Goal: Task Accomplishment & Management: Manage account settings

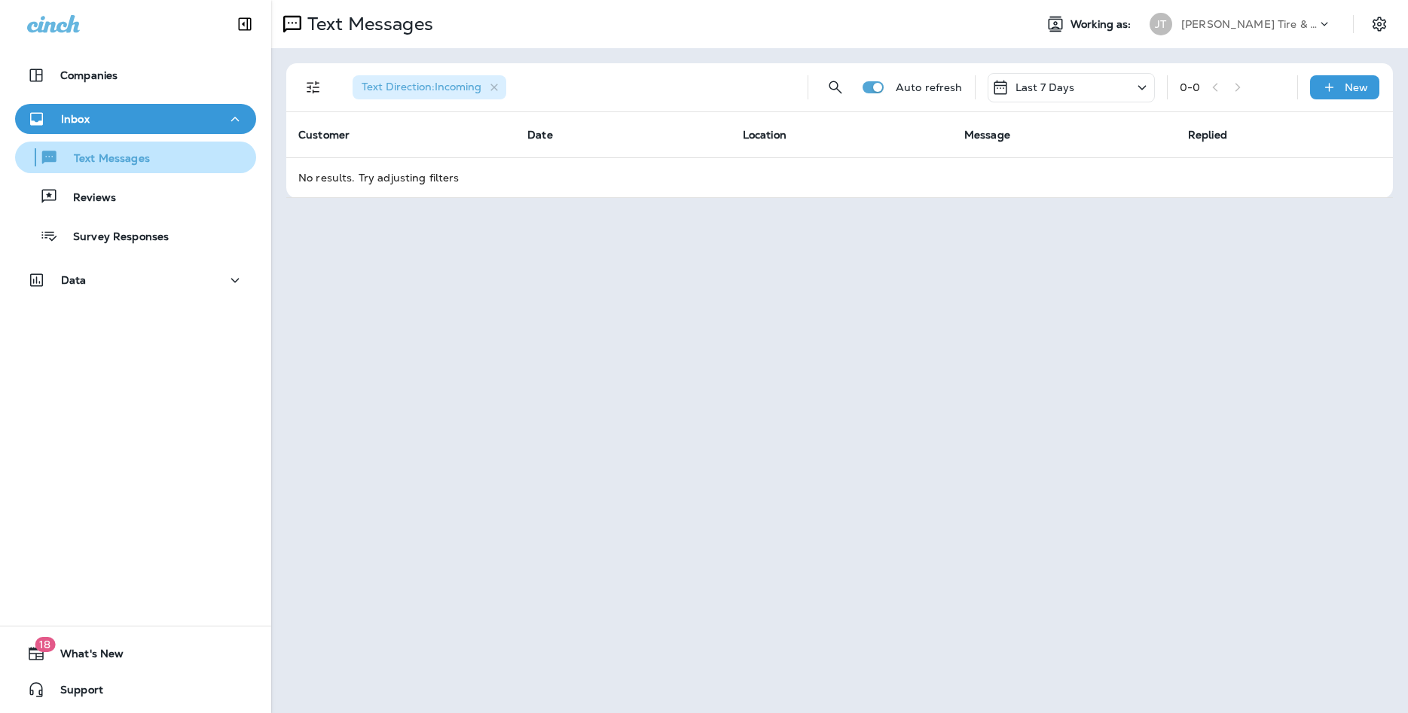
click at [133, 161] on p "Text Messages" at bounding box center [104, 159] width 91 height 14
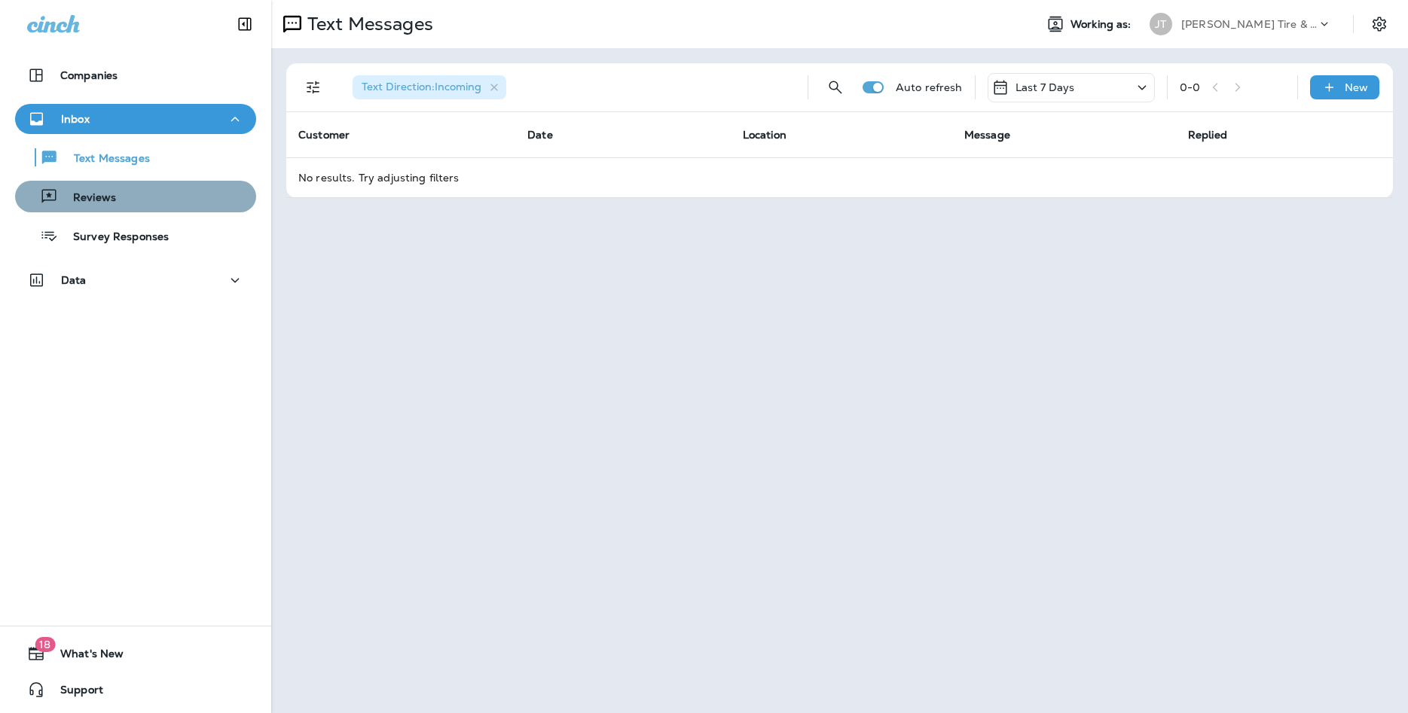
click at [93, 194] on p "Reviews" at bounding box center [87, 198] width 58 height 14
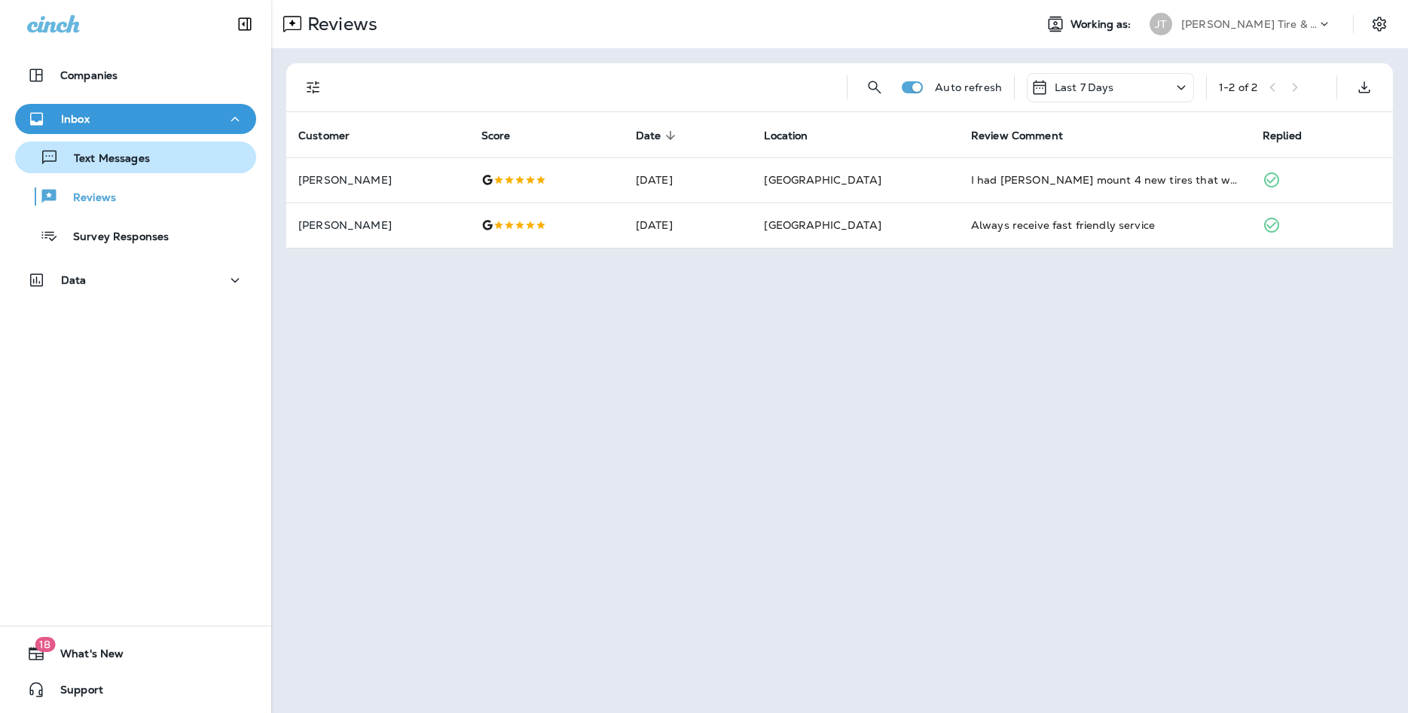
click at [106, 159] on p "Text Messages" at bounding box center [104, 159] width 91 height 14
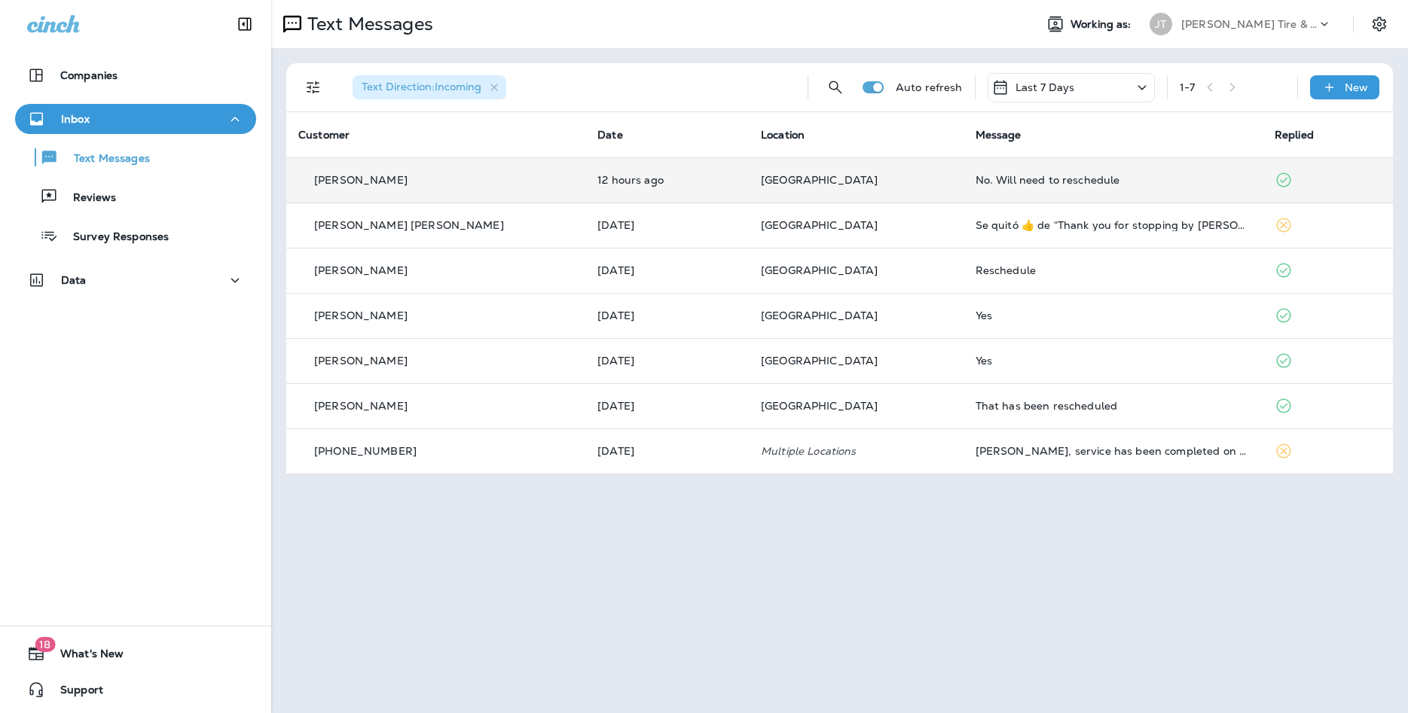
click at [427, 182] on div "[PERSON_NAME]" at bounding box center [435, 180] width 275 height 16
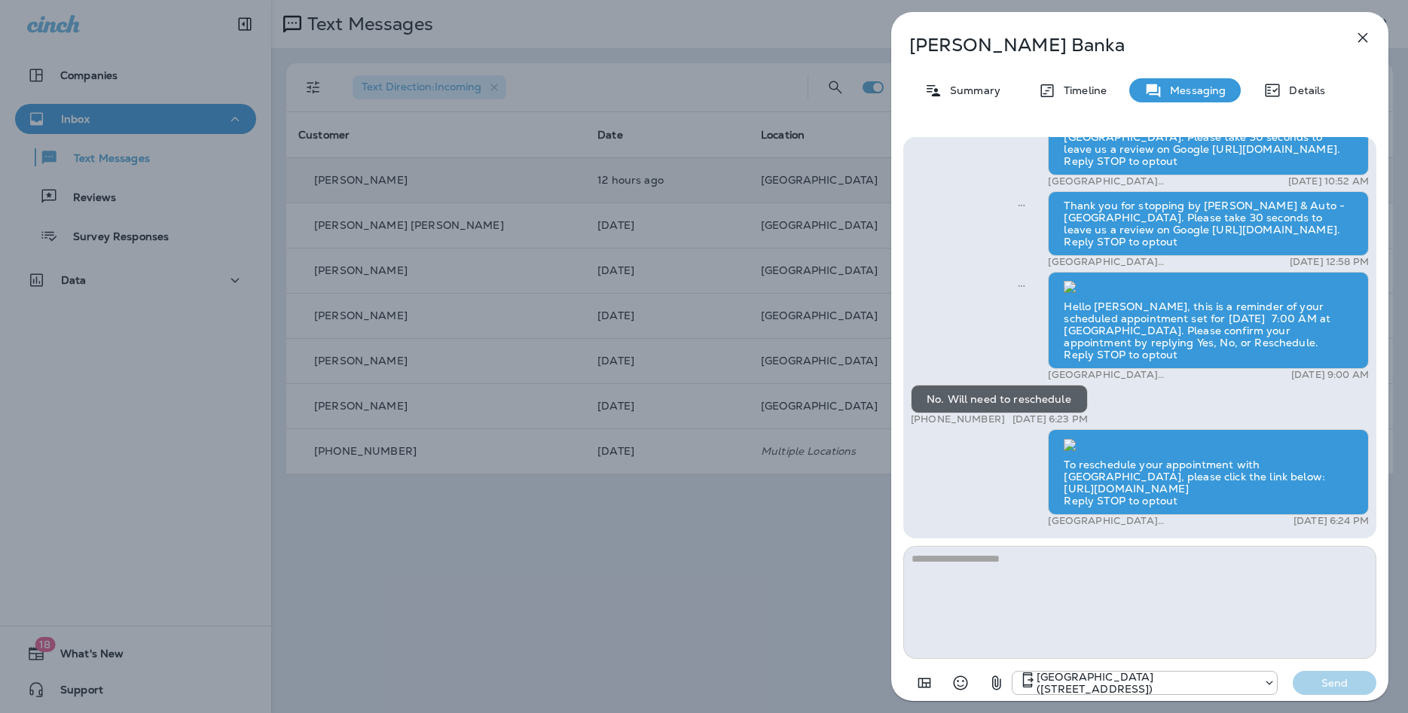
click at [1356, 36] on icon "button" at bounding box center [1362, 38] width 18 height 18
